Goal: Task Accomplishment & Management: Manage account settings

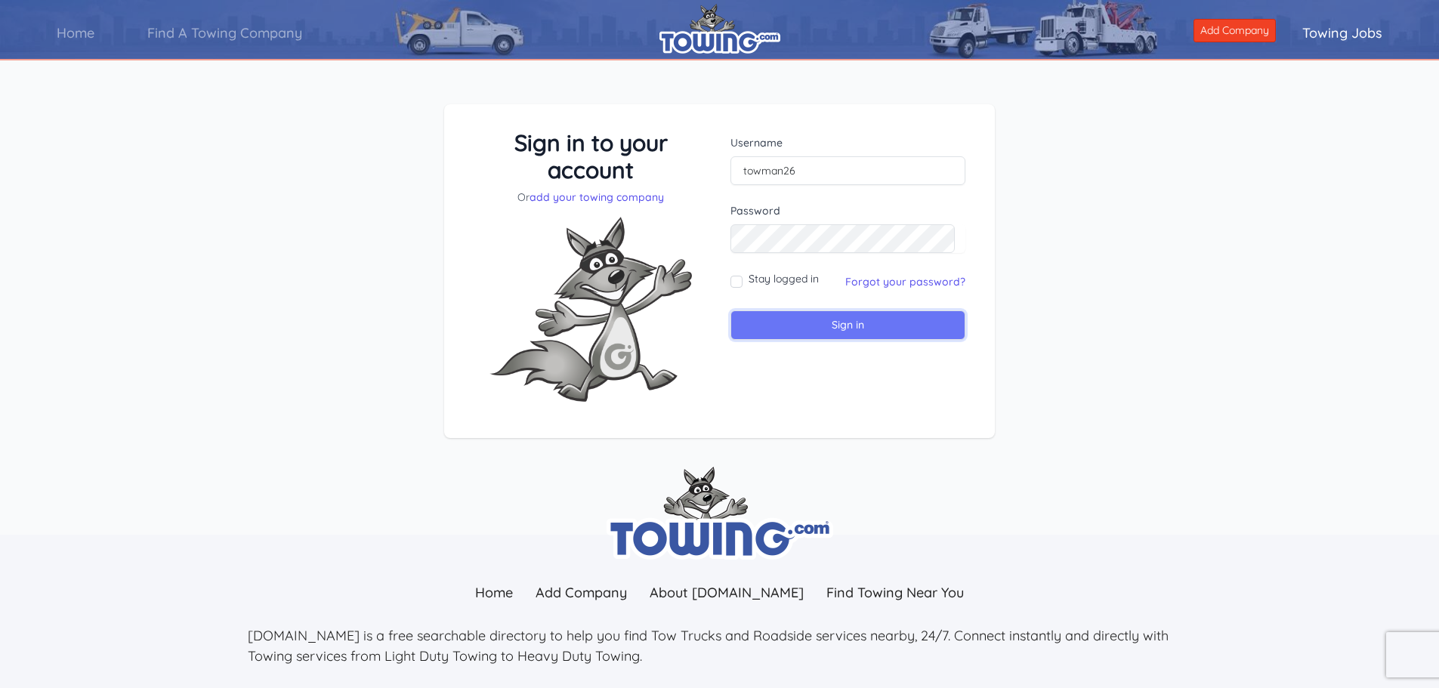
click at [814, 322] on input "Sign in" at bounding box center [847, 324] width 235 height 29
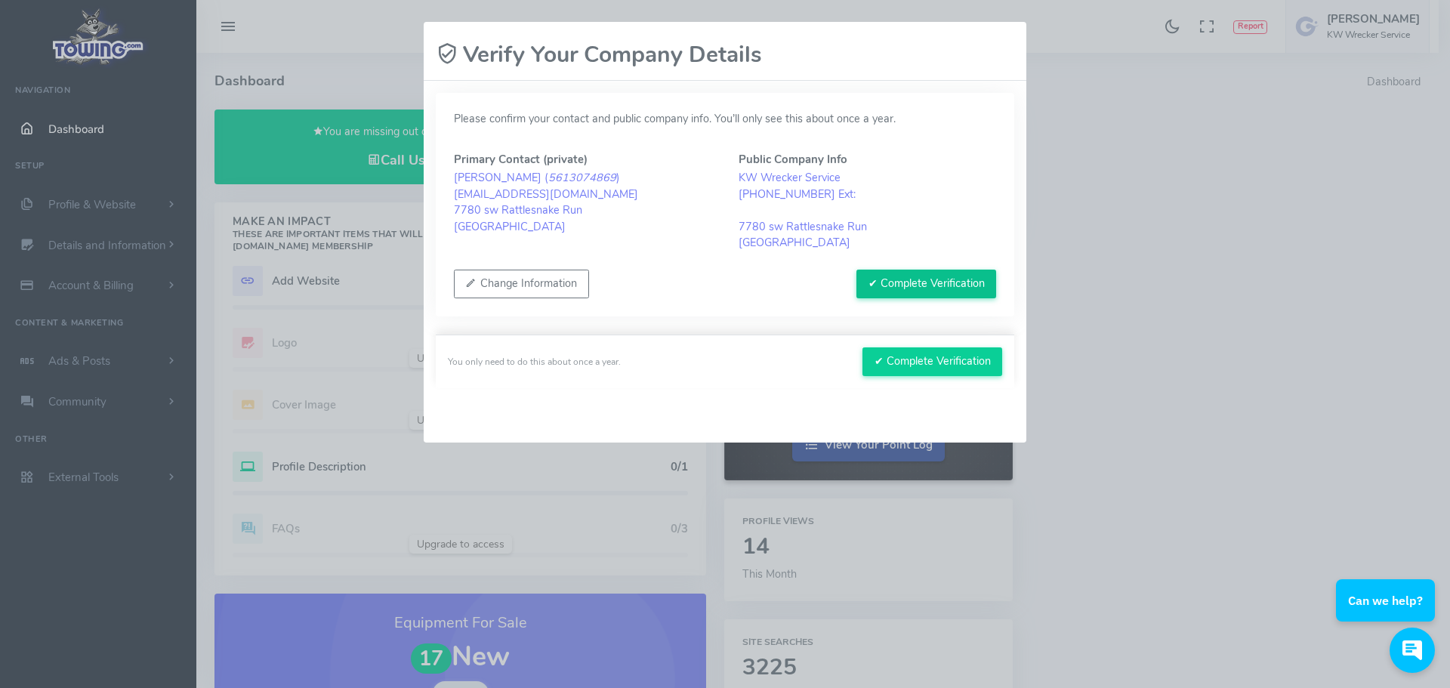
click at [888, 285] on button "✔ Complete Verification" at bounding box center [926, 284] width 140 height 29
